Goal: Task Accomplishment & Management: Manage account settings

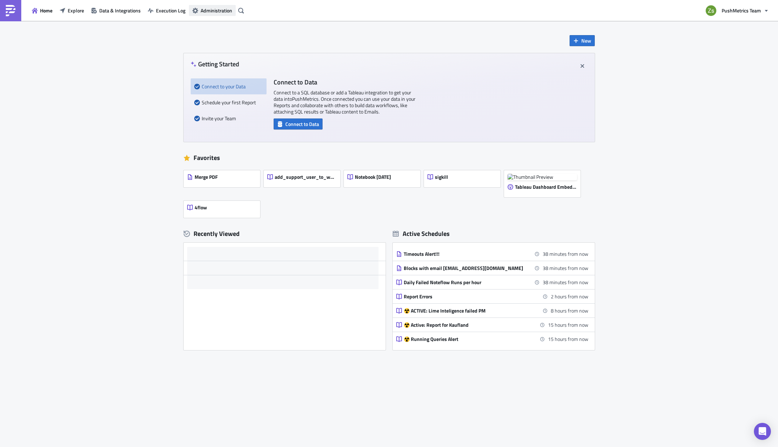
click at [225, 5] on button "Administration" at bounding box center [212, 10] width 47 height 11
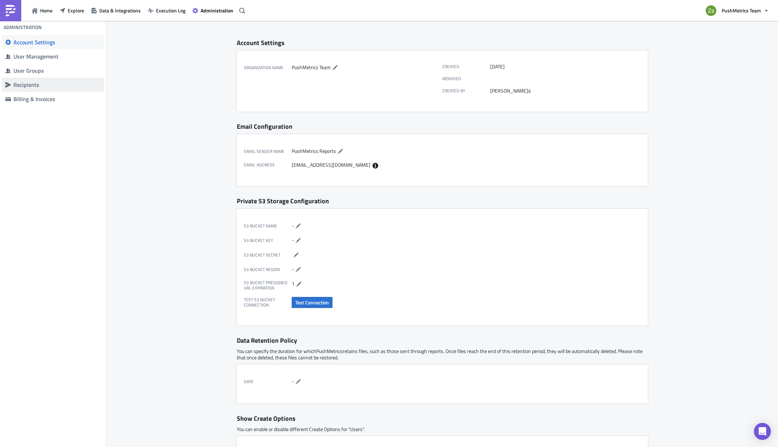
click at [74, 84] on div "Recipients" at bounding box center [56, 84] width 87 height 7
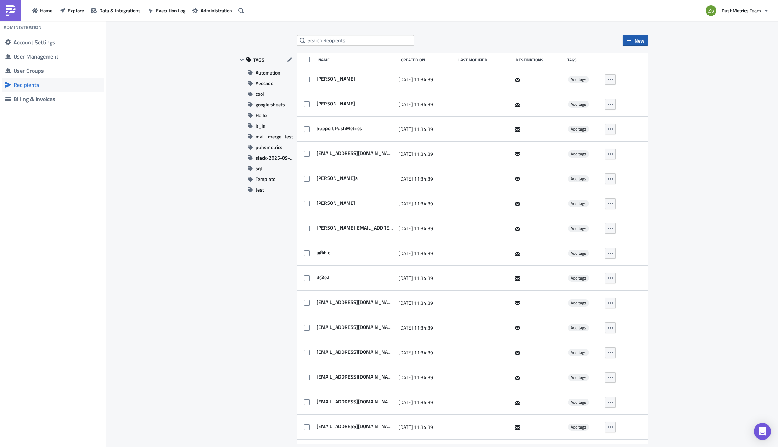
click at [636, 37] on span "New" at bounding box center [640, 40] width 10 height 7
click at [655, 60] on div "Add new recipient" at bounding box center [664, 58] width 59 height 7
click at [631, 46] on div "New TAGS Automation Avocado cool google sheets Hello it_is mail_merge_test puhs…" at bounding box center [442, 234] width 425 height 398
click at [633, 40] on button "New" at bounding box center [635, 40] width 25 height 11
click at [648, 59] on div "Add new recipient" at bounding box center [664, 58] width 59 height 7
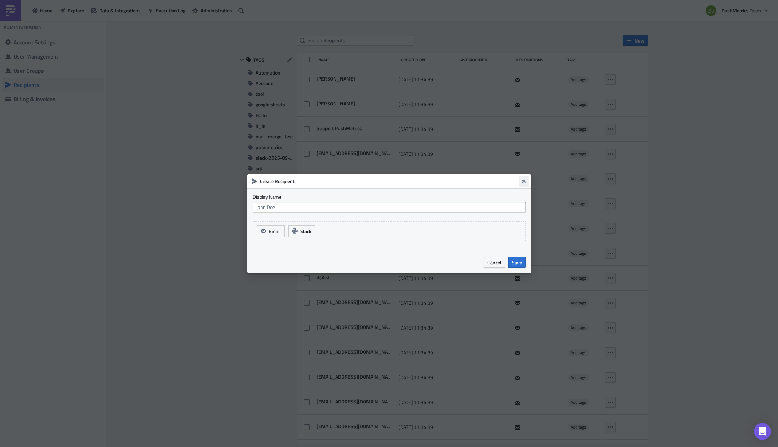
click at [520, 184] on button "Close" at bounding box center [524, 181] width 11 height 11
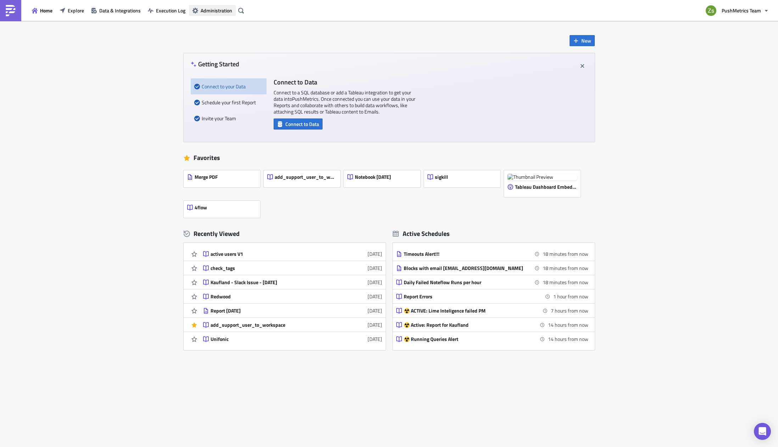
click at [205, 16] on button "Administration" at bounding box center [212, 10] width 47 height 11
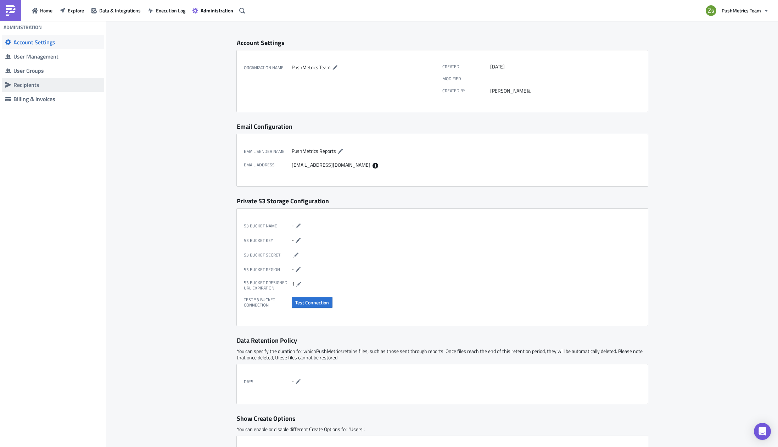
click at [66, 81] on div "Recipients" at bounding box center [56, 84] width 87 height 7
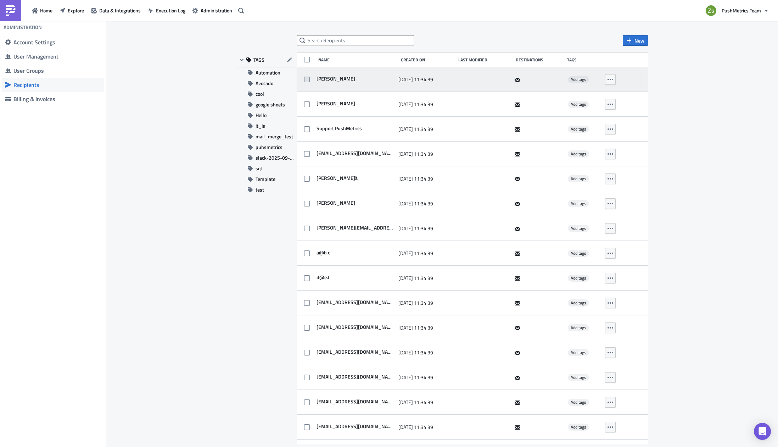
click at [308, 82] on span at bounding box center [307, 80] width 6 height 6
click at [308, 82] on input "checkbox" at bounding box center [308, 79] width 5 height 5
checkbox input "true"
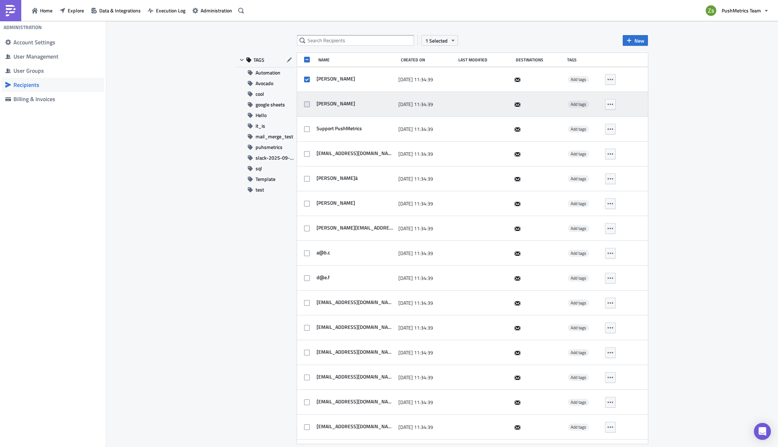
click at [305, 101] on span at bounding box center [307, 104] width 6 height 6
click at [306, 102] on input "checkbox" at bounding box center [308, 104] width 5 height 5
checkbox input "true"
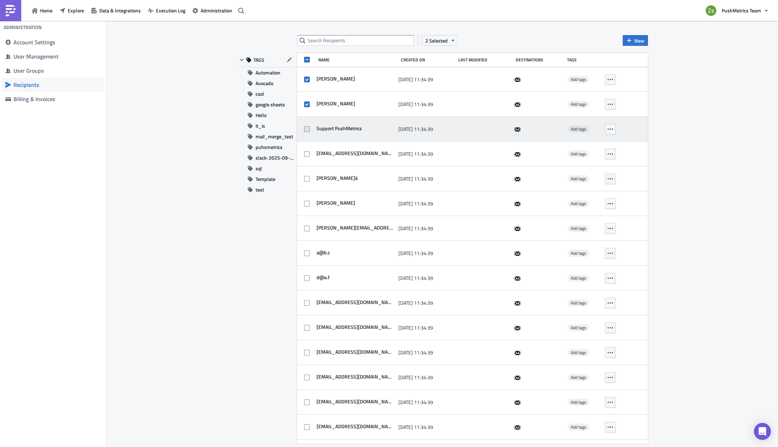
click at [308, 126] on label at bounding box center [308, 129] width 9 height 6
click at [308, 127] on input "checkbox" at bounding box center [308, 129] width 5 height 5
checkbox input "true"
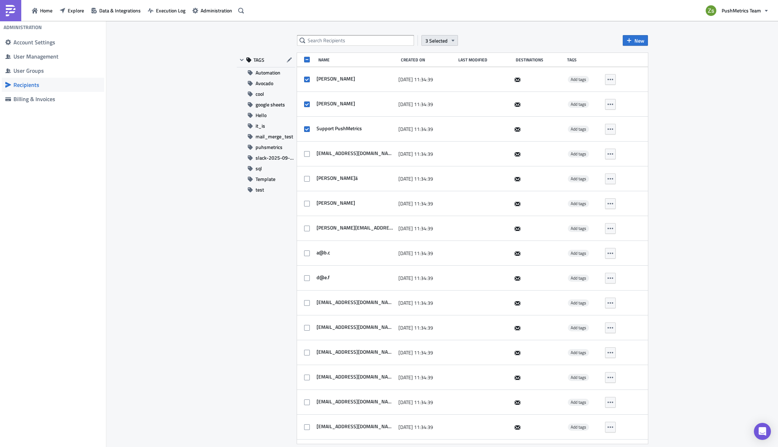
click at [434, 40] on span "3 Selected" at bounding box center [436, 40] width 22 height 7
click at [451, 55] on div "Export to CSV" at bounding box center [443, 58] width 47 height 7
drag, startPoint x: 756, startPoint y: 104, endPoint x: 717, endPoint y: 97, distance: 39.2
click at [756, 104] on div "3 Selected New TAGS Automation Avocado cool google sheets Hello it_is mail_merg…" at bounding box center [442, 234] width 672 height 427
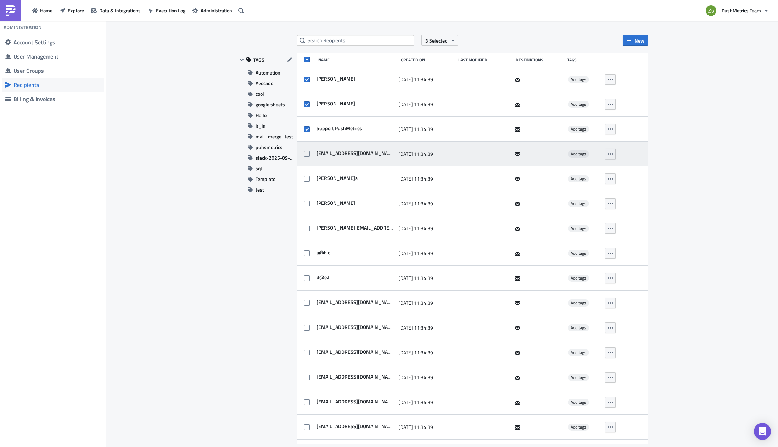
click at [608, 155] on icon "button" at bounding box center [611, 154] width 6 height 6
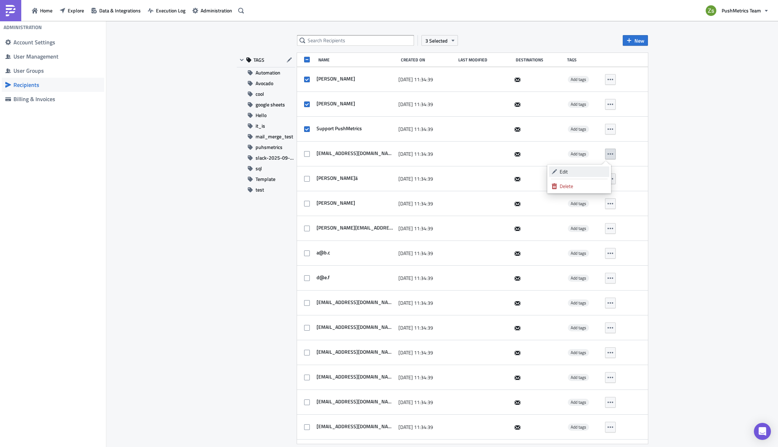
click at [596, 169] on div "Edit" at bounding box center [583, 171] width 47 height 7
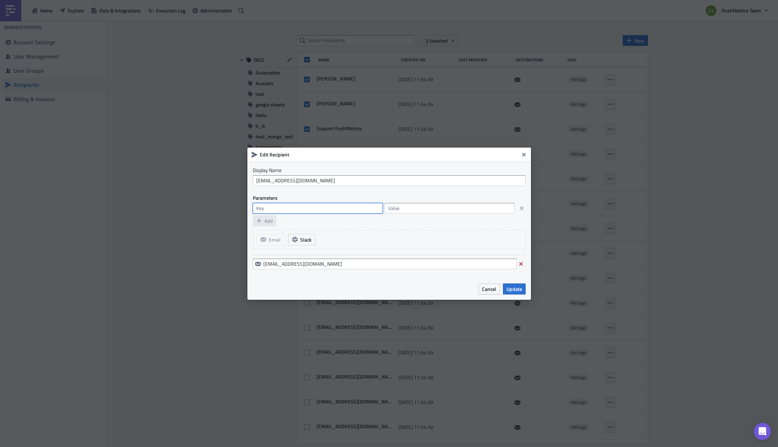
click at [350, 210] on input "text" at bounding box center [318, 208] width 130 height 11
type input "test_key"
type input "test_value"
click at [513, 293] on button "Update" at bounding box center [514, 288] width 23 height 11
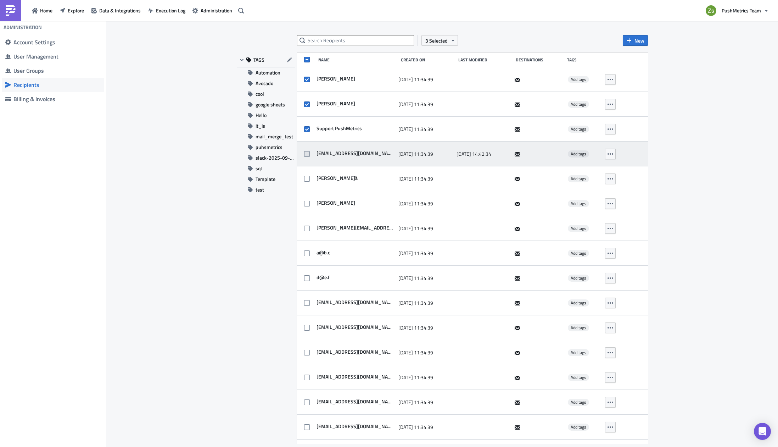
click at [304, 156] on span at bounding box center [307, 154] width 6 height 6
click at [306, 156] on input "checkbox" at bounding box center [308, 154] width 5 height 5
checkbox input "true"
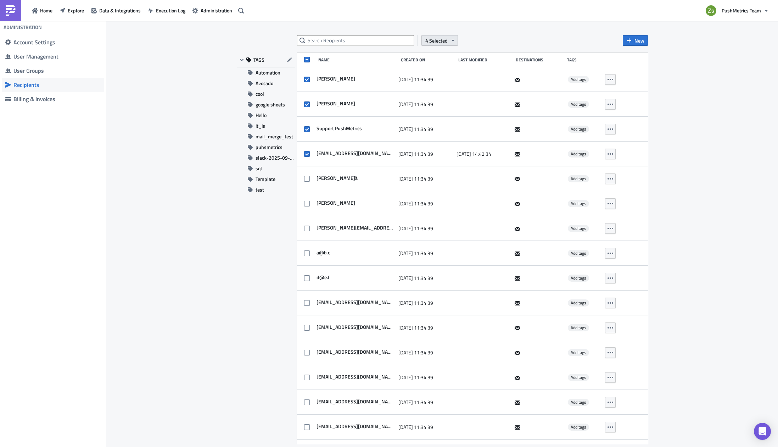
click at [436, 41] on span "4 Selected" at bounding box center [436, 40] width 22 height 7
click at [443, 60] on div "Export to CSV" at bounding box center [443, 58] width 47 height 7
click at [716, 110] on div "4 Selected New TAGS Automation Avocado cool google sheets Hello it_is mail_merg…" at bounding box center [442, 234] width 672 height 427
click at [632, 37] on button "New" at bounding box center [635, 40] width 25 height 11
click at [652, 69] on div "Import recipients" at bounding box center [664, 68] width 59 height 7
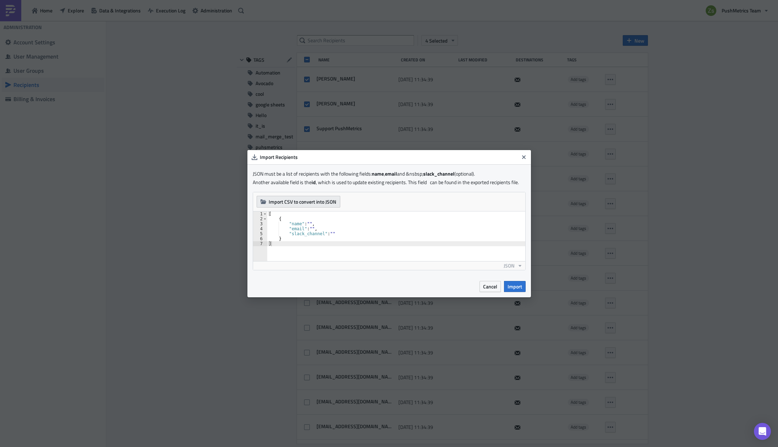
click at [323, 201] on span "Import CSV to convert into JSON" at bounding box center [303, 201] width 68 height 7
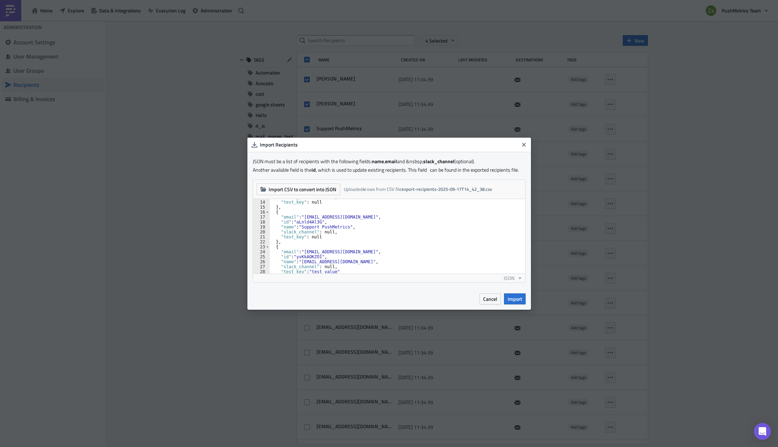
scroll to position [74, 0]
click at [334, 262] on div "{ "email" : "support-access@pushmetrics.io" , "id" : "aLnld4Al3G" , "name" : "S…" at bounding box center [394, 241] width 251 height 84
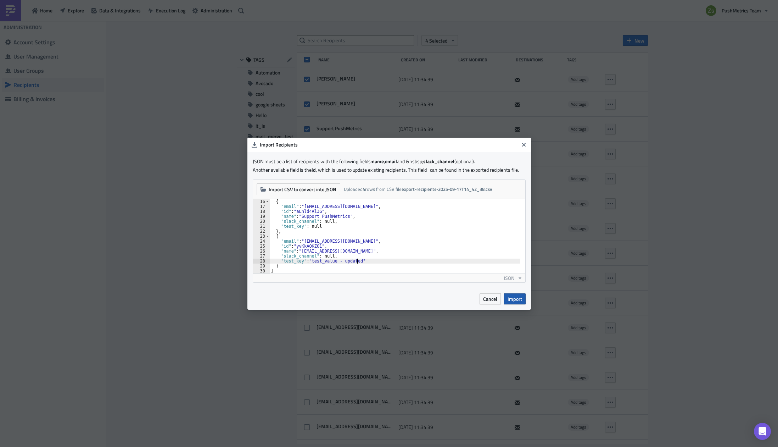
type textarea ""test_key": "test_value - updated""
click at [516, 300] on span "Import" at bounding box center [515, 298] width 15 height 7
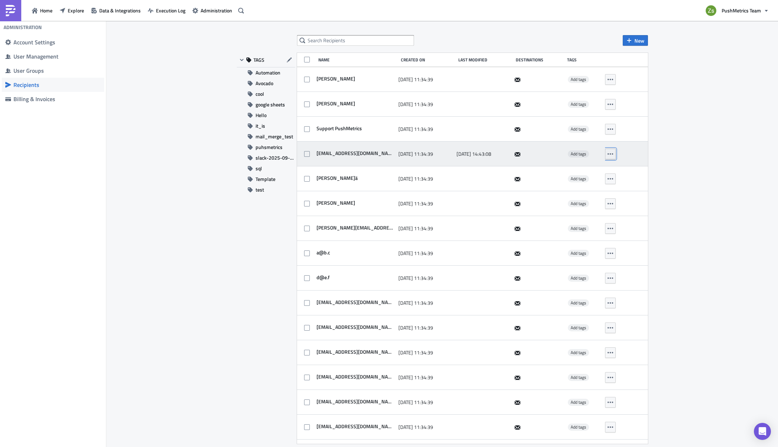
click at [608, 155] on icon "button" at bounding box center [611, 154] width 6 height 6
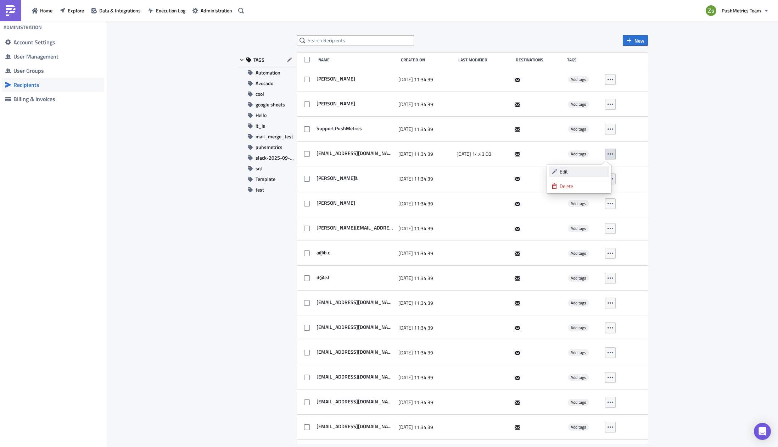
click at [592, 170] on div "Edit" at bounding box center [583, 171] width 47 height 7
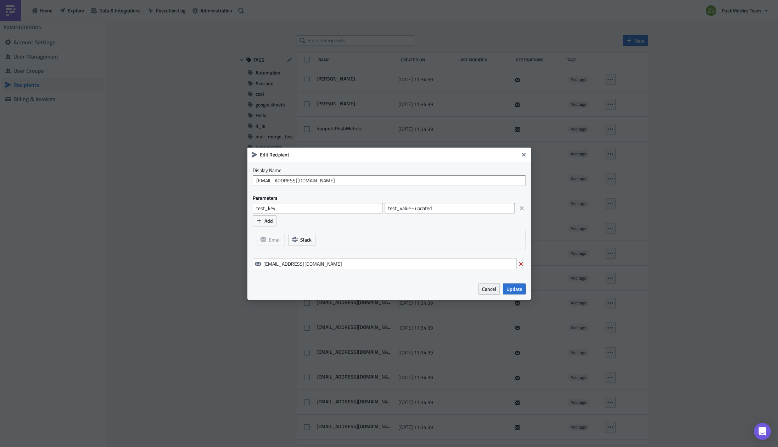
click at [491, 292] on span "Cancel" at bounding box center [489, 288] width 14 height 7
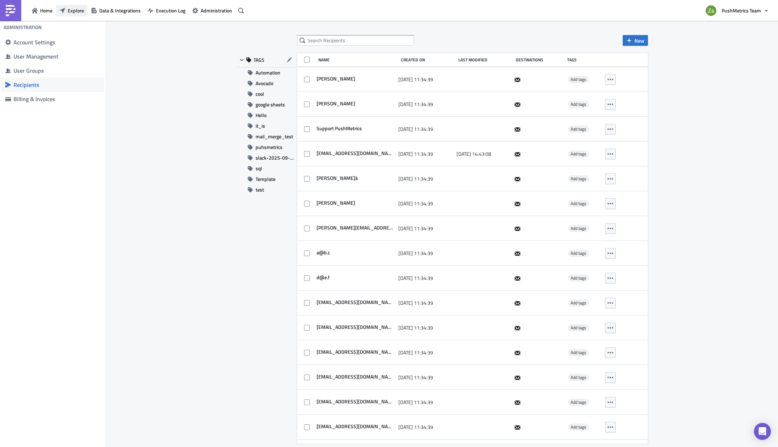
click at [78, 11] on span "Explore" at bounding box center [76, 10] width 16 height 7
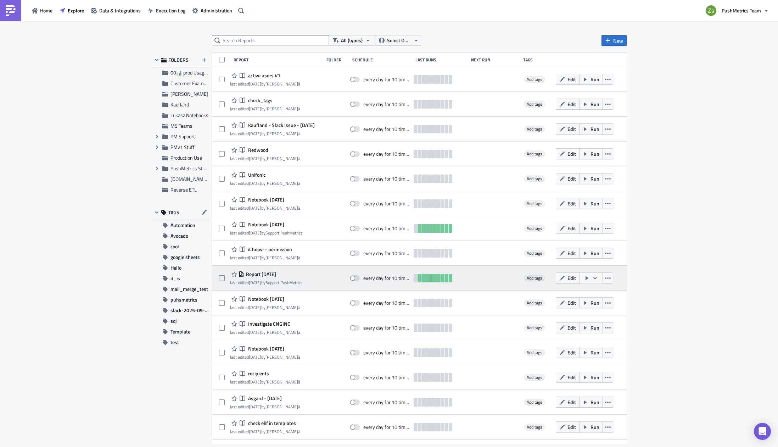
click at [276, 274] on span "Report 2025-08-27" at bounding box center [260, 274] width 32 height 6
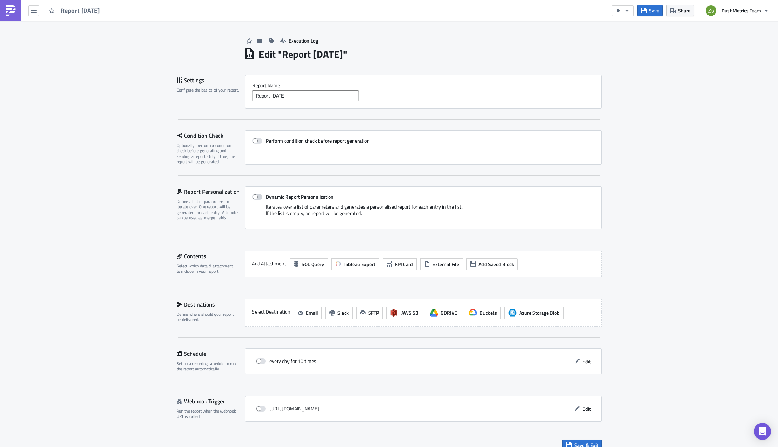
click at [258, 194] on label "Dynamic Report Personalization" at bounding box center [423, 197] width 342 height 6
click at [258, 195] on input "Dynamic Report Personalization" at bounding box center [256, 197] width 5 height 5
checkbox input "true"
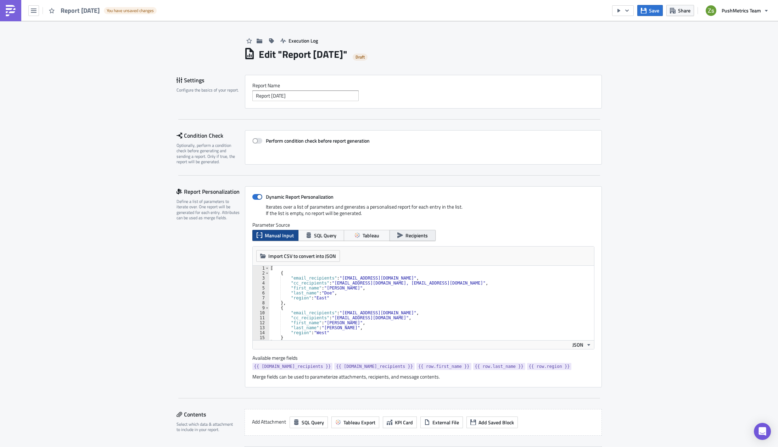
click at [424, 230] on button "Recipients" at bounding box center [413, 235] width 46 height 11
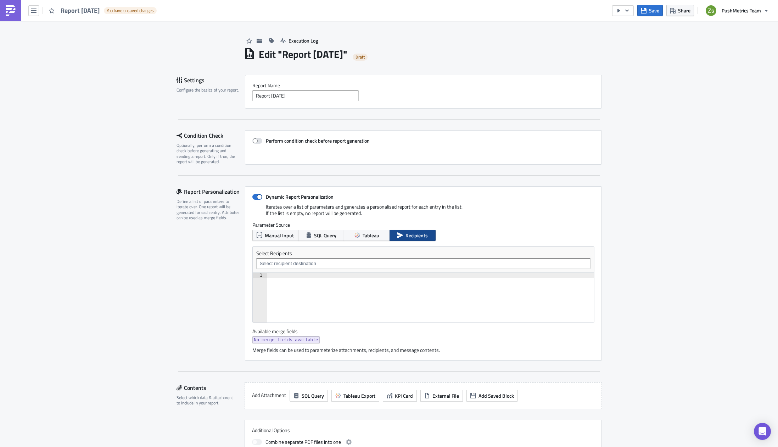
click at [359, 369] on div "Report Personalization Define a list of parameters to iterate over. One report …" at bounding box center [389, 278] width 425 height 185
click at [657, 9] on span "Save" at bounding box center [654, 10] width 10 height 7
